Goal: Task Accomplishment & Management: Complete application form

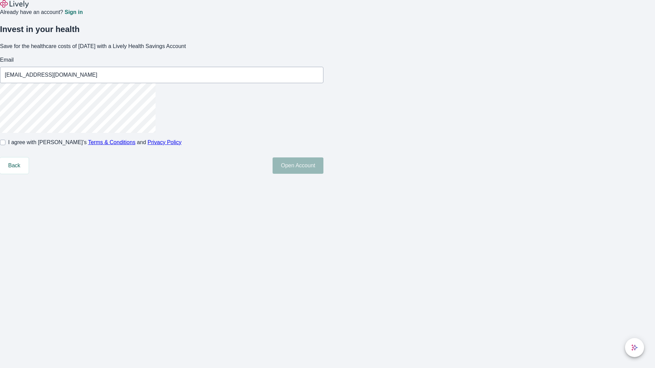
click at [5, 145] on input "I agree with Lively’s Terms & Conditions and Privacy Policy" at bounding box center [2, 142] width 5 height 5
checkbox input "true"
click at [323, 174] on button "Open Account" at bounding box center [298, 166] width 51 height 16
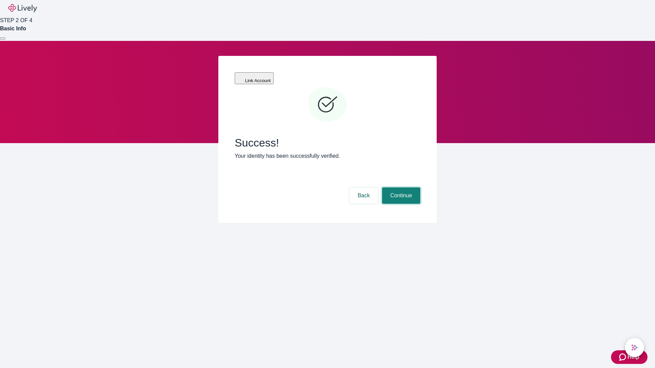
click at [400, 188] on button "Continue" at bounding box center [401, 196] width 38 height 16
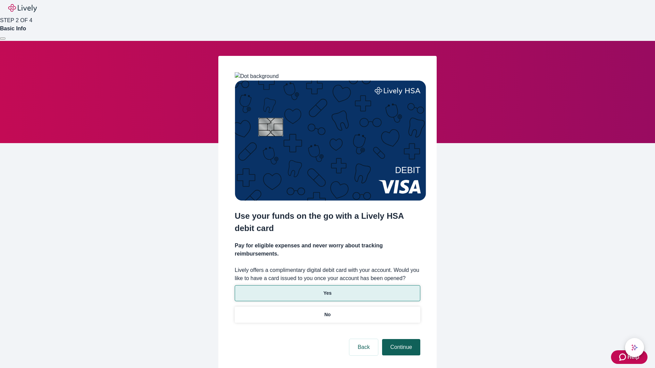
click at [327, 311] on p "No" at bounding box center [327, 314] width 6 height 7
click at [400, 339] on button "Continue" at bounding box center [401, 347] width 38 height 16
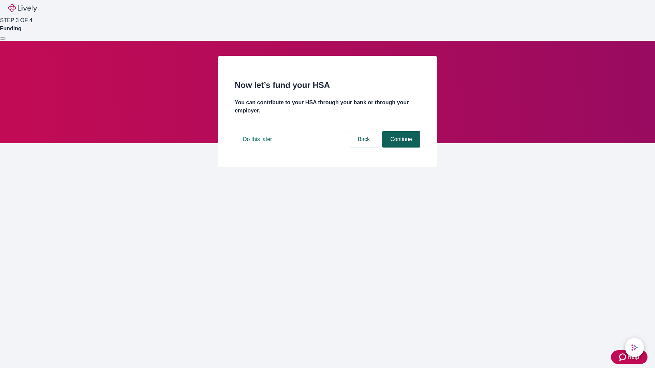
click at [400, 148] on button "Continue" at bounding box center [401, 139] width 38 height 16
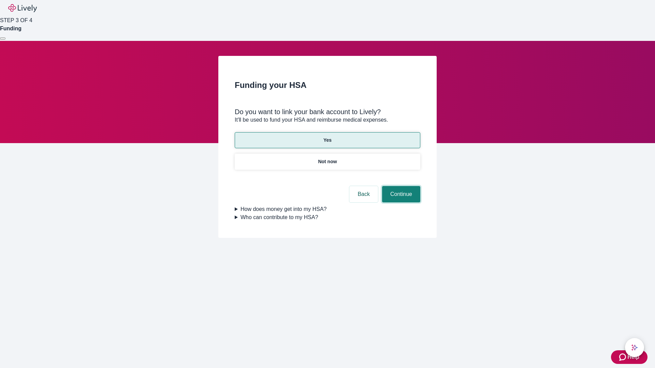
click at [400, 186] on button "Continue" at bounding box center [401, 194] width 38 height 16
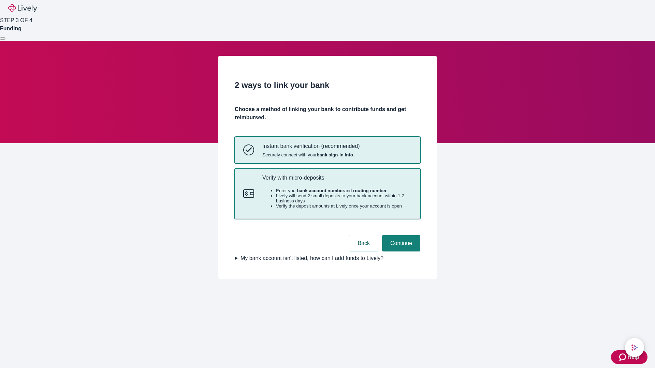
click at [337, 181] on p "Verify with micro-deposits" at bounding box center [336, 178] width 149 height 6
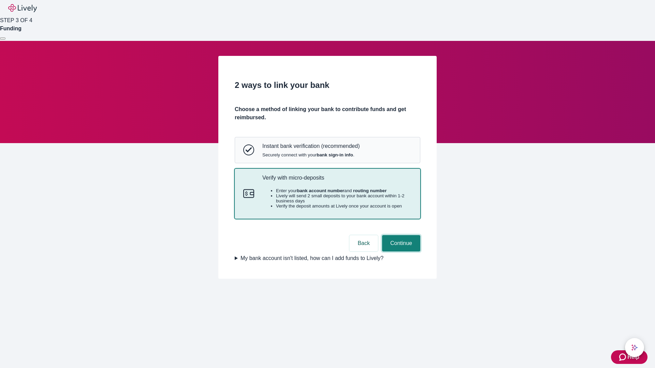
click at [400, 252] on button "Continue" at bounding box center [401, 243] width 38 height 16
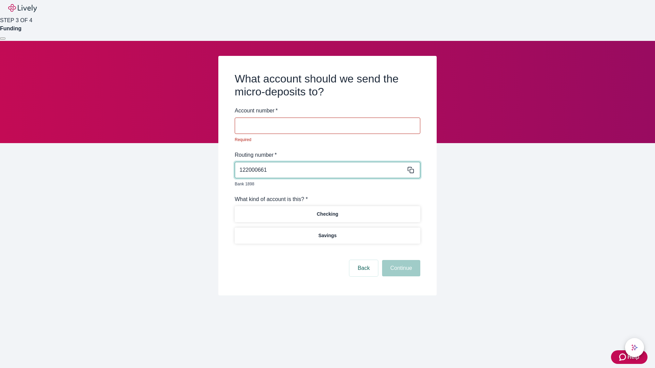
type input "122000661"
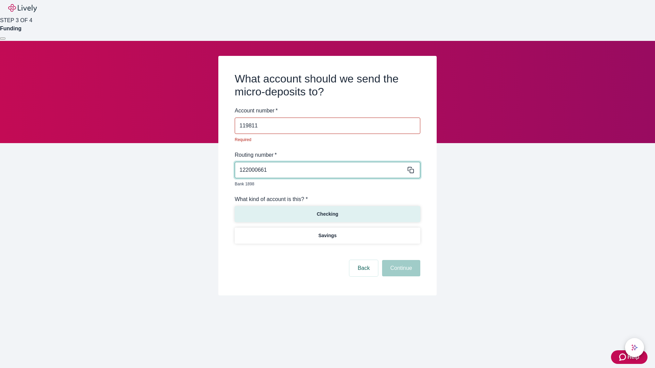
type input "119811"
click at [327, 211] on p "Checking" at bounding box center [327, 214] width 21 height 7
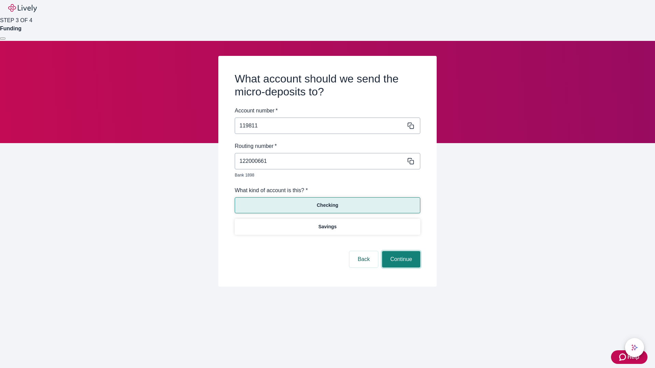
click at [400, 252] on button "Continue" at bounding box center [401, 259] width 38 height 16
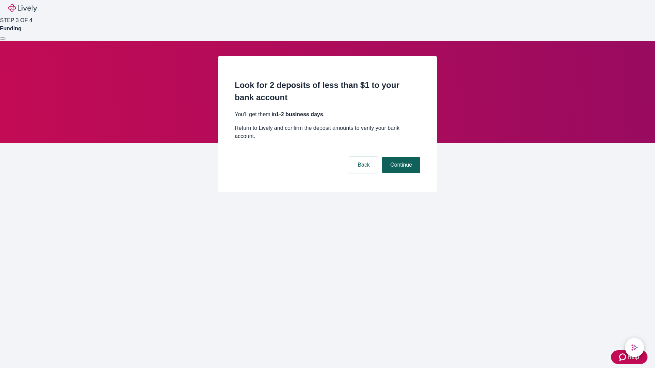
click at [400, 157] on button "Continue" at bounding box center [401, 165] width 38 height 16
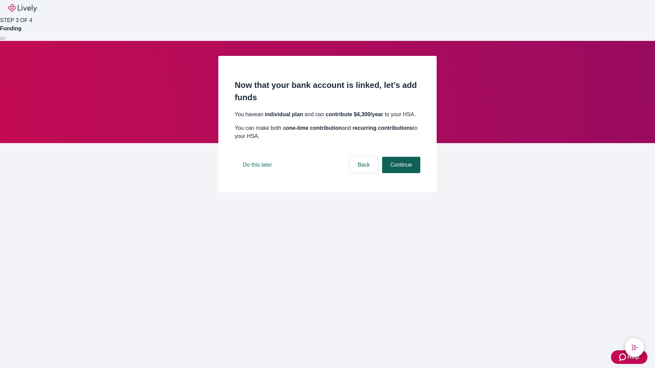
click at [400, 173] on button "Continue" at bounding box center [401, 165] width 38 height 16
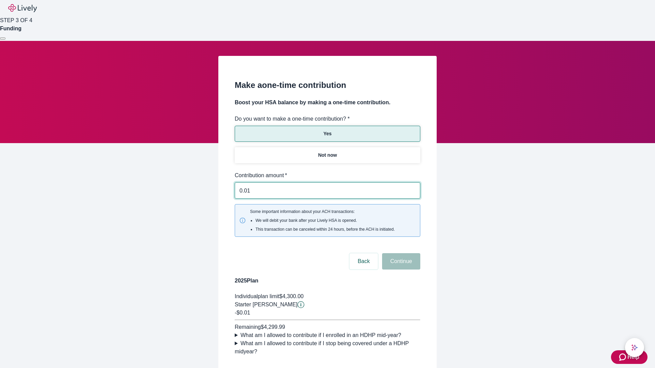
type input "0.01"
click at [400, 253] on button "Continue" at bounding box center [401, 261] width 38 height 16
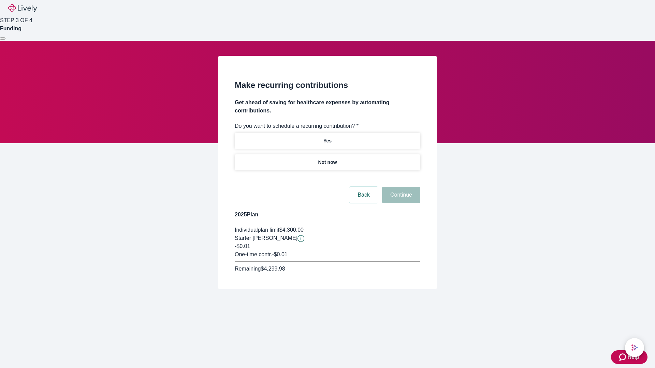
click at [327, 159] on p "Not now" at bounding box center [327, 162] width 19 height 7
click at [400, 187] on button "Continue" at bounding box center [401, 195] width 38 height 16
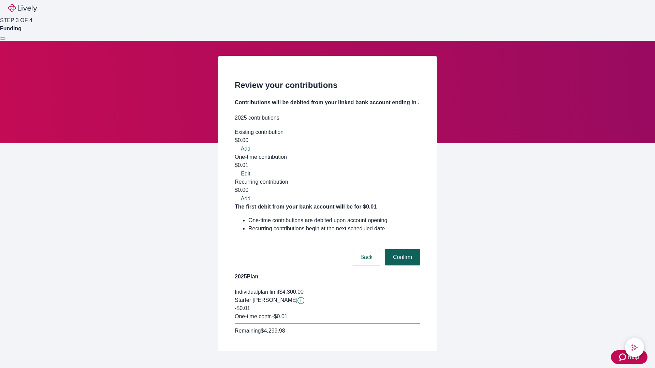
click at [402, 249] on button "Confirm" at bounding box center [402, 257] width 35 height 16
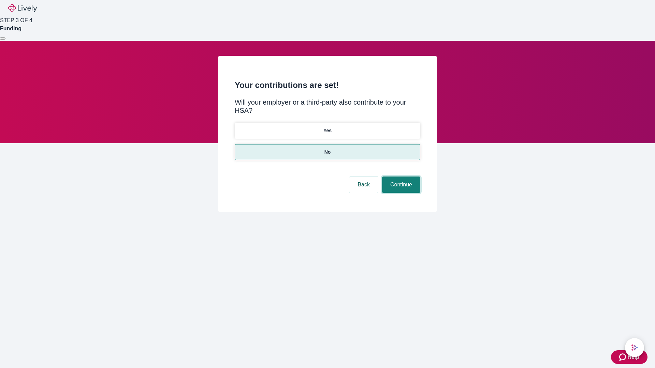
click at [400, 177] on button "Continue" at bounding box center [401, 185] width 38 height 16
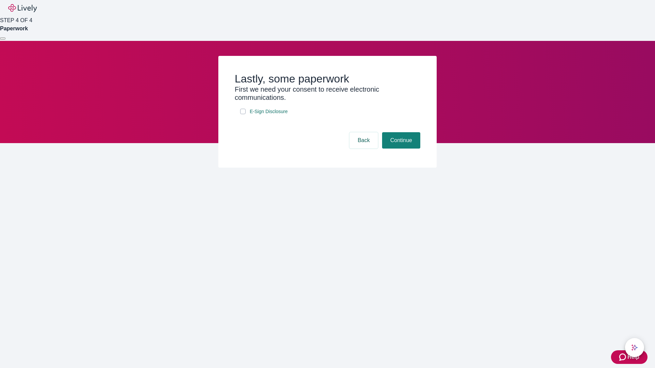
click at [243, 114] on input "E-Sign Disclosure" at bounding box center [242, 111] width 5 height 5
checkbox input "true"
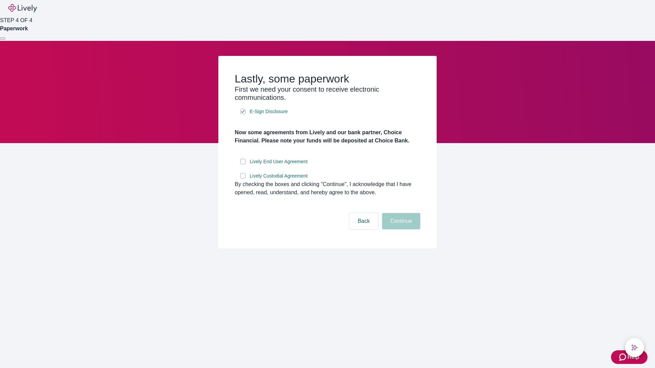
click at [243, 164] on input "Lively End User Agreement" at bounding box center [242, 161] width 5 height 5
checkbox input "true"
click at [243, 179] on input "Lively Custodial Agreement" at bounding box center [242, 175] width 5 height 5
checkbox input "true"
click at [400, 230] on button "Continue" at bounding box center [401, 221] width 38 height 16
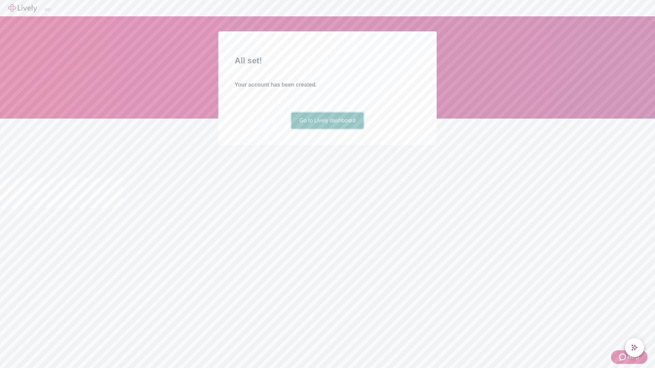
click at [327, 129] on link "Go to Lively dashboard" at bounding box center [327, 121] width 73 height 16
